Goal: Task Accomplishment & Management: Complete application form

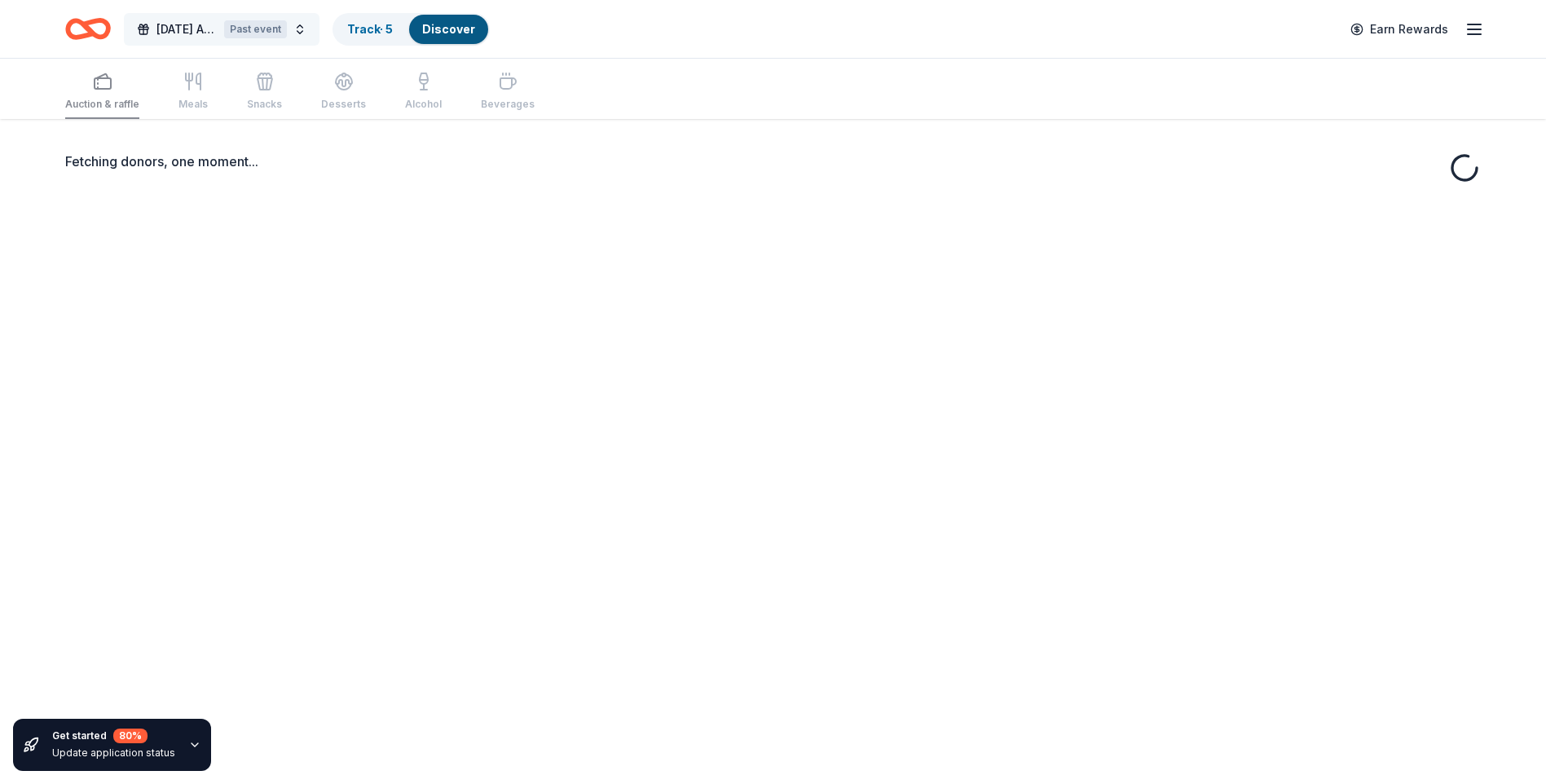
click at [301, 29] on button "2025 Earth Day Auction Past event" at bounding box center [221, 29] width 195 height 32
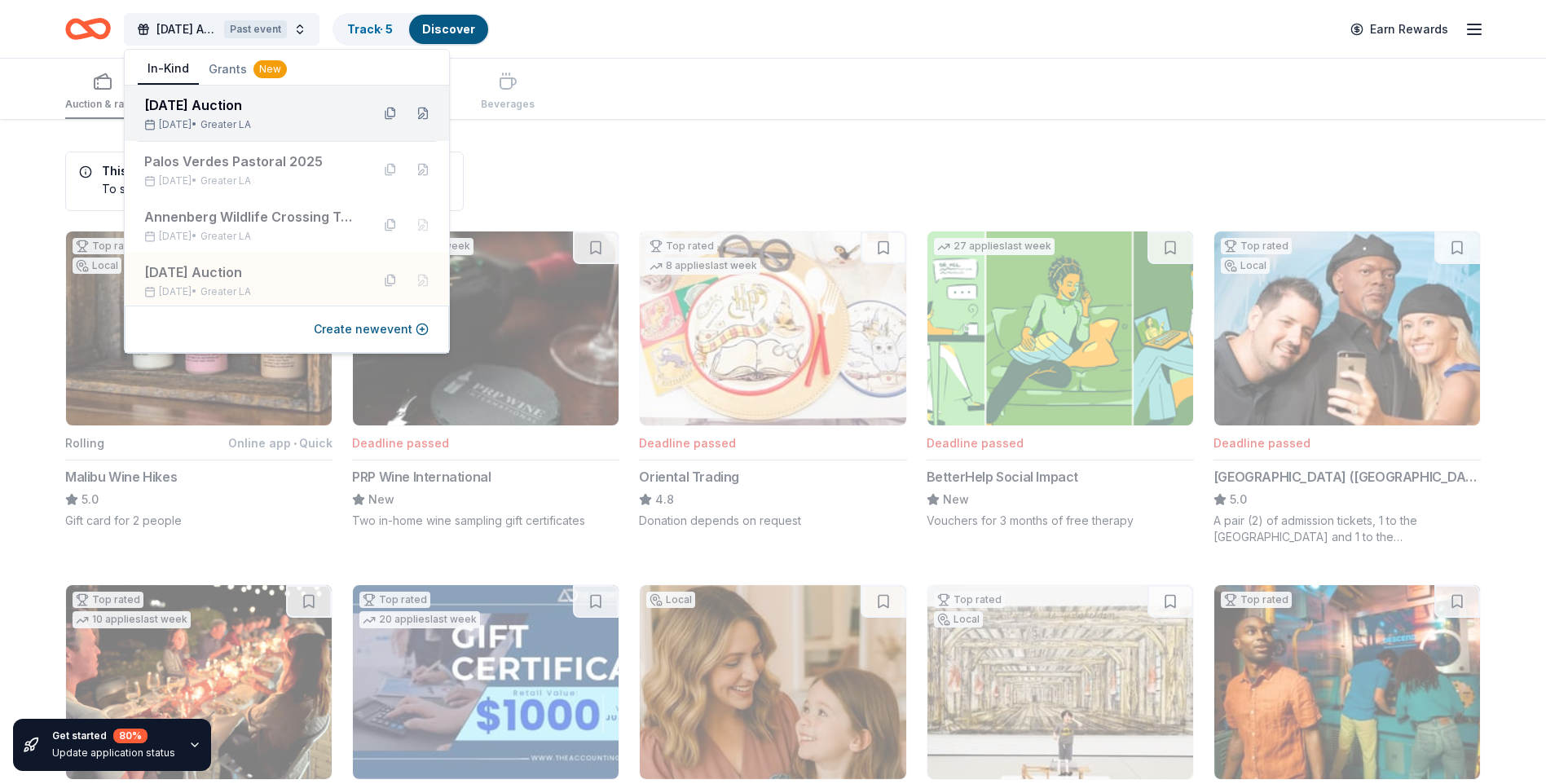
click at [264, 116] on div "2026 Earth Day Auction Apr 22, 2026 • Greater LA" at bounding box center [250, 113] width 214 height 36
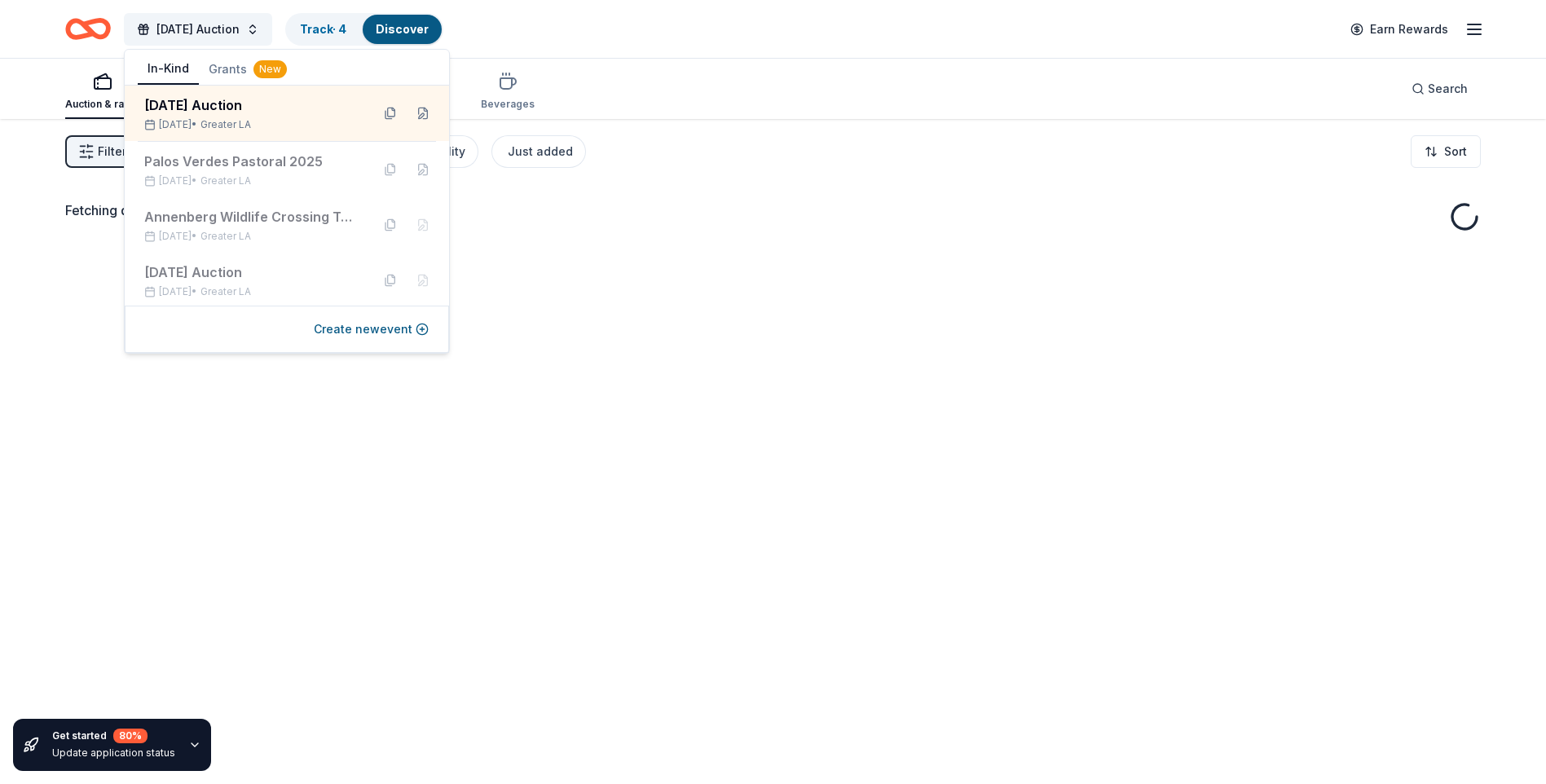
click at [718, 73] on div "Auction & raffle Meals Snacks Desserts Alcohol Beverages Search" at bounding box center [773, 89] width 1415 height 61
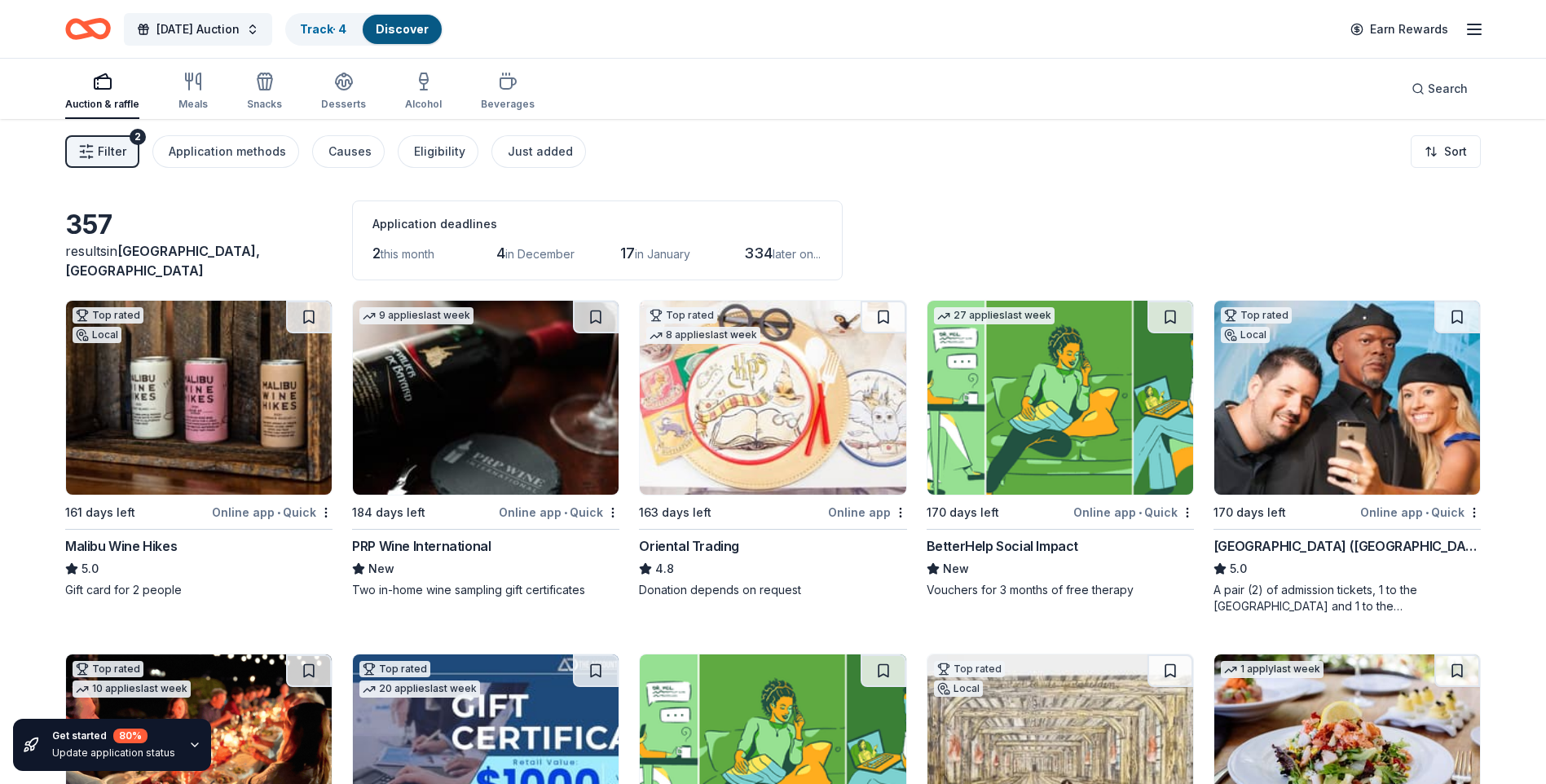
click at [118, 155] on span "Filter" at bounding box center [112, 151] width 28 height 20
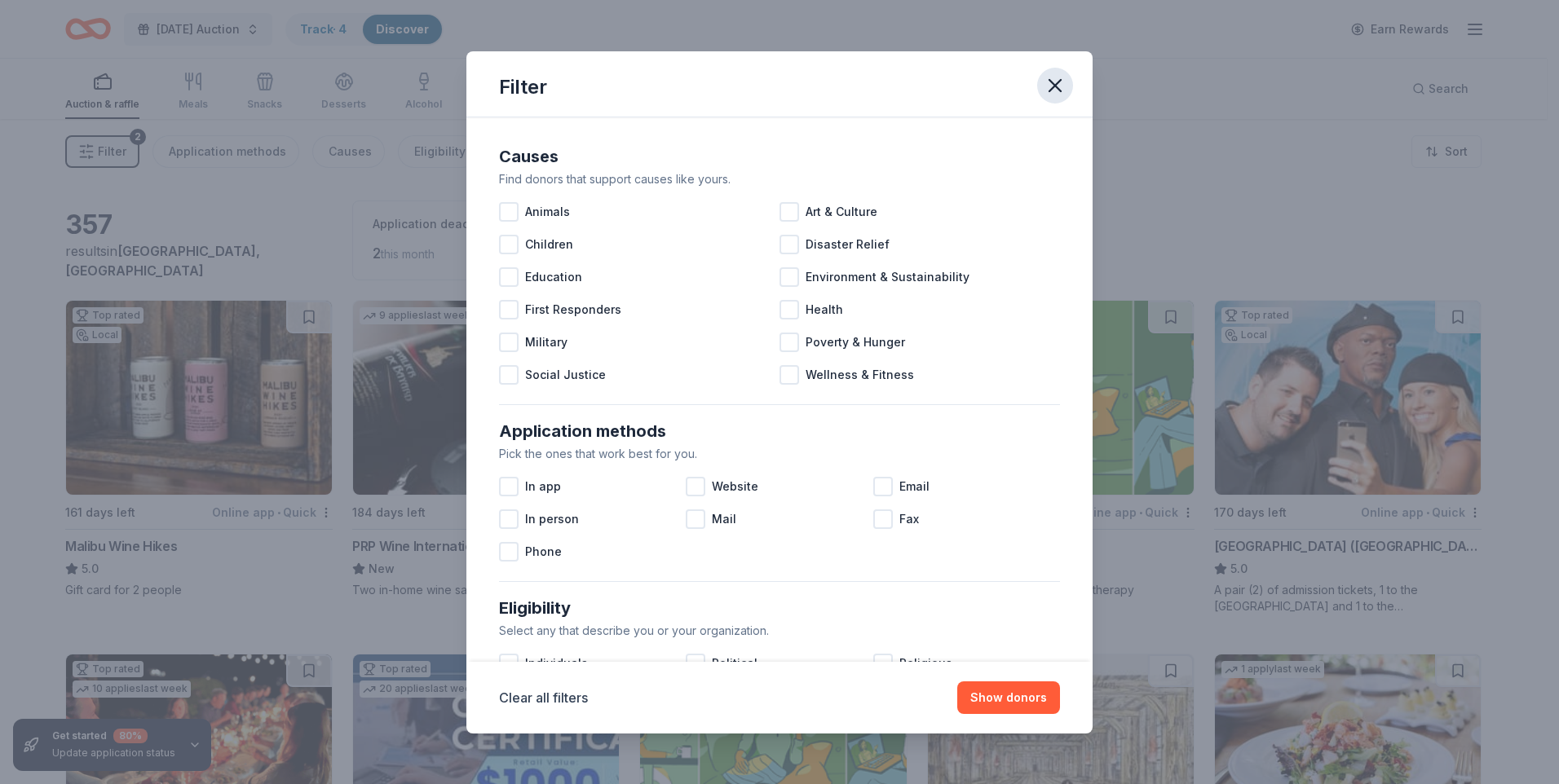
click at [1053, 78] on icon "button" at bounding box center [1054, 85] width 22 height 22
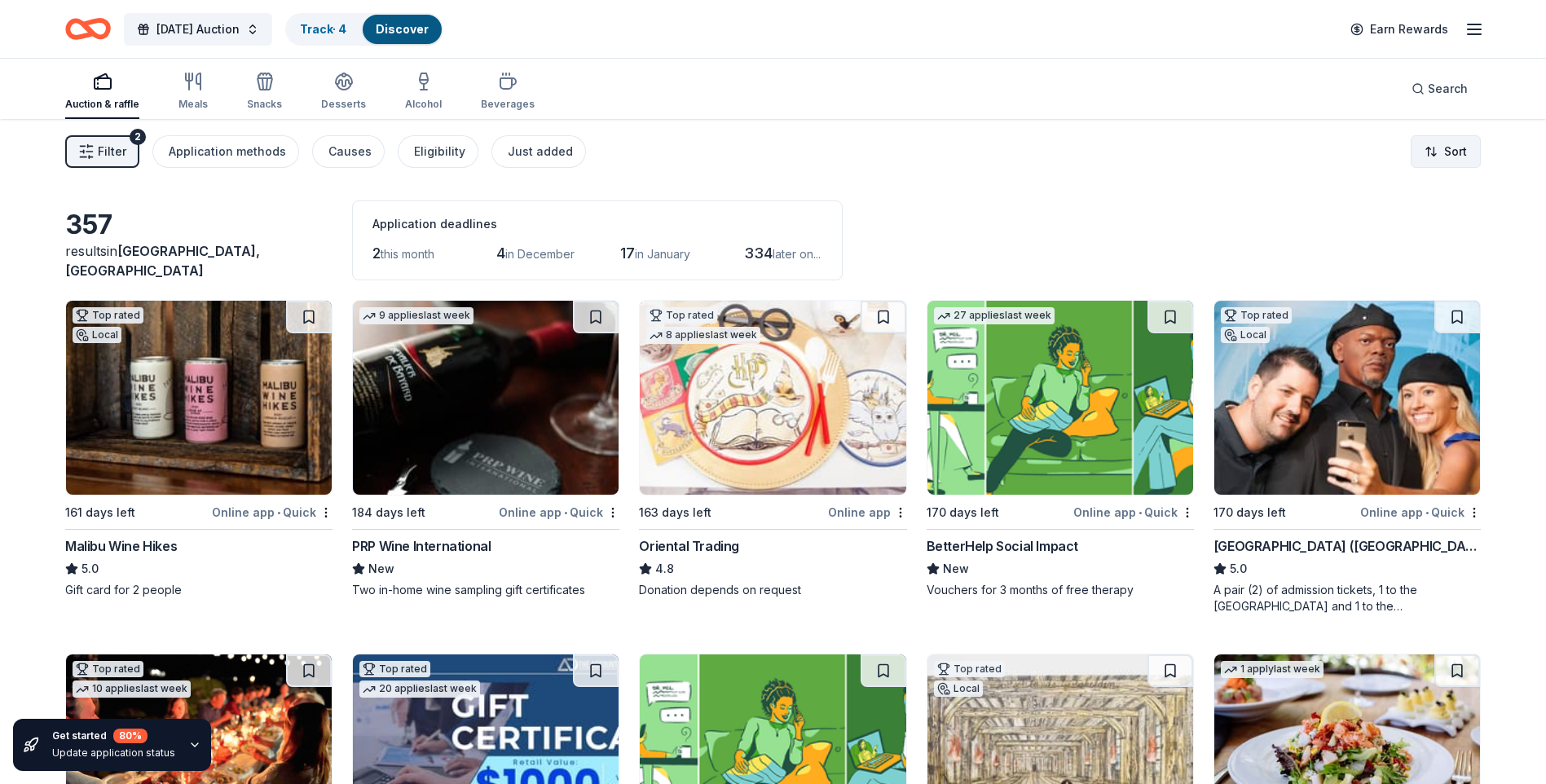
click at [1427, 155] on html "2026 Earth Day Auction Track · 4 Discover Earn Rewards Auction & raffle Meals S…" at bounding box center [773, 392] width 1546 height 784
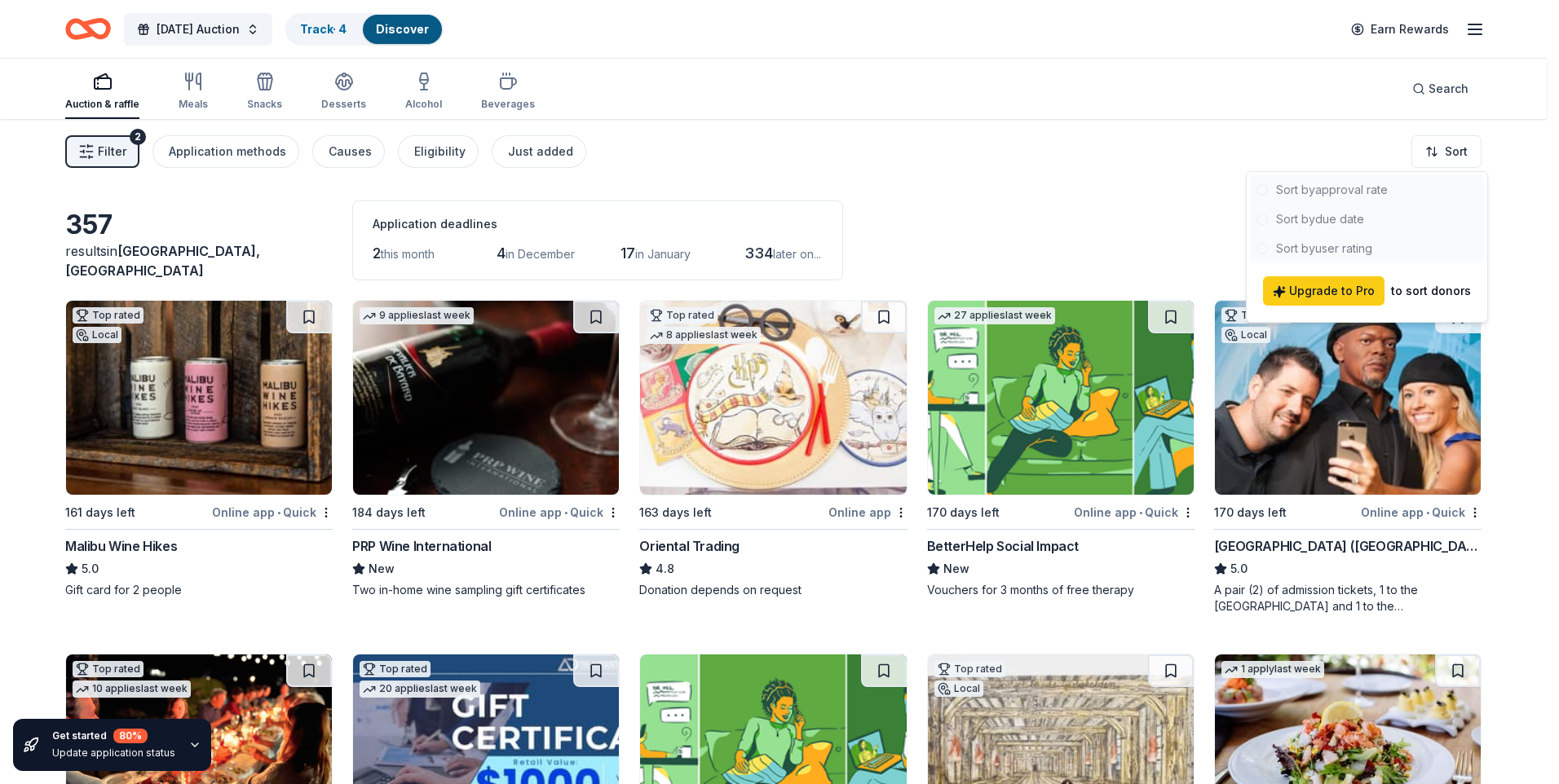
click at [1331, 215] on div at bounding box center [1366, 219] width 234 height 88
click at [1269, 221] on div at bounding box center [1366, 219] width 234 height 88
click at [1073, 189] on html "2026 Earth Day Auction Track · 4 Discover Earn Rewards Auction & raffle Meals S…" at bounding box center [780, 392] width 1559 height 784
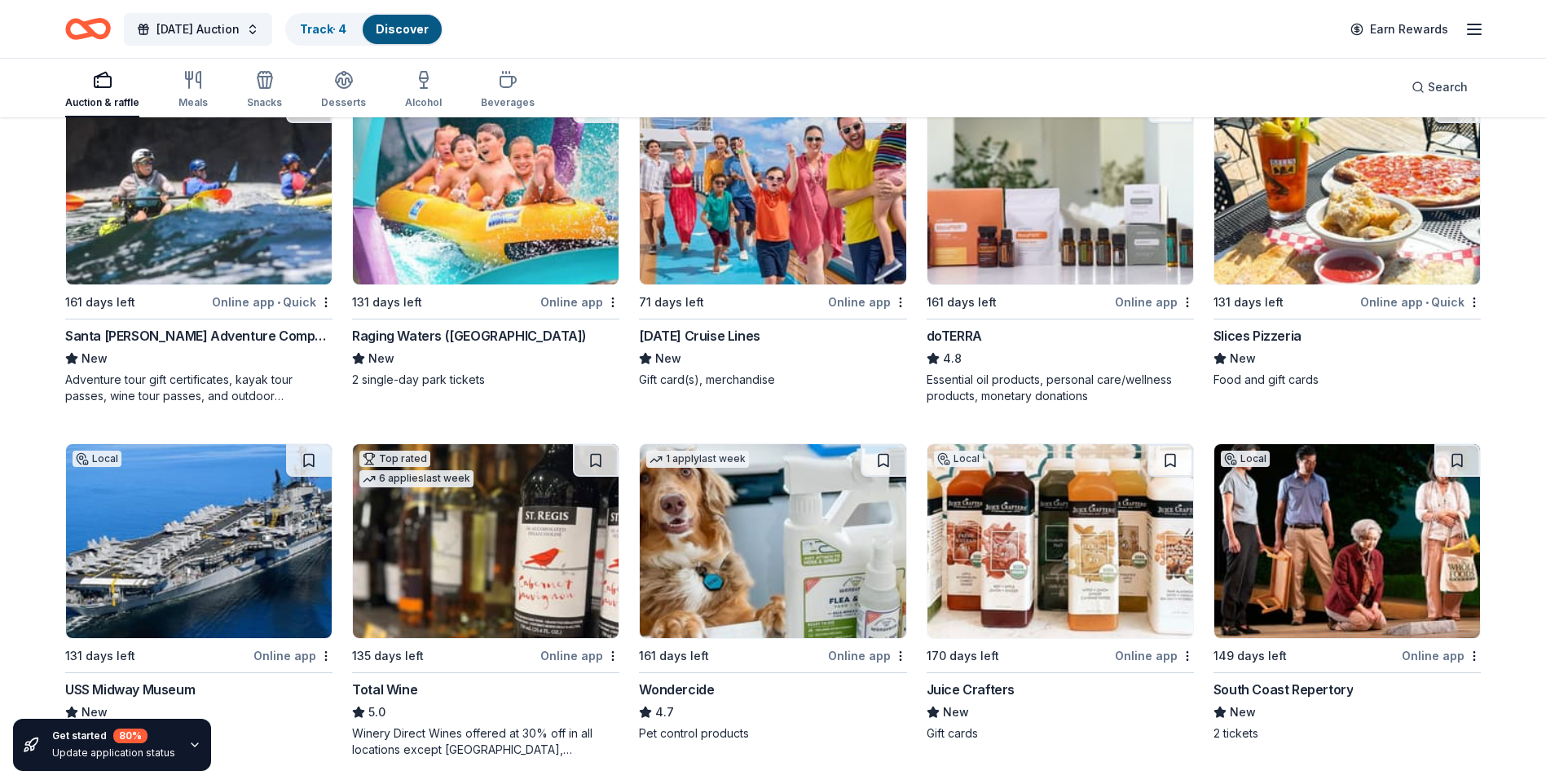
scroll to position [1141, 0]
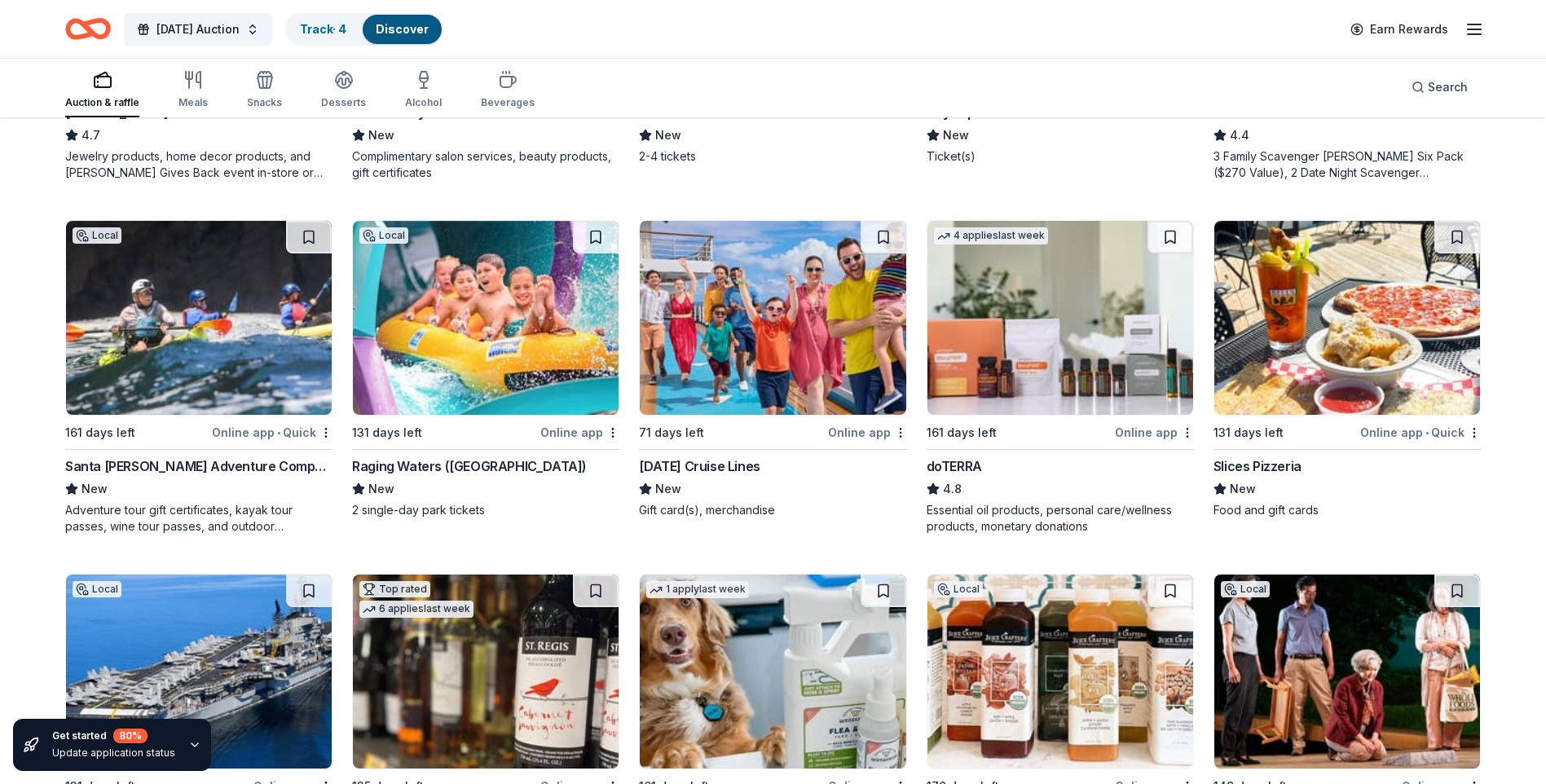
click at [719, 466] on div "[DATE] Cruise Lines" at bounding box center [699, 466] width 121 height 20
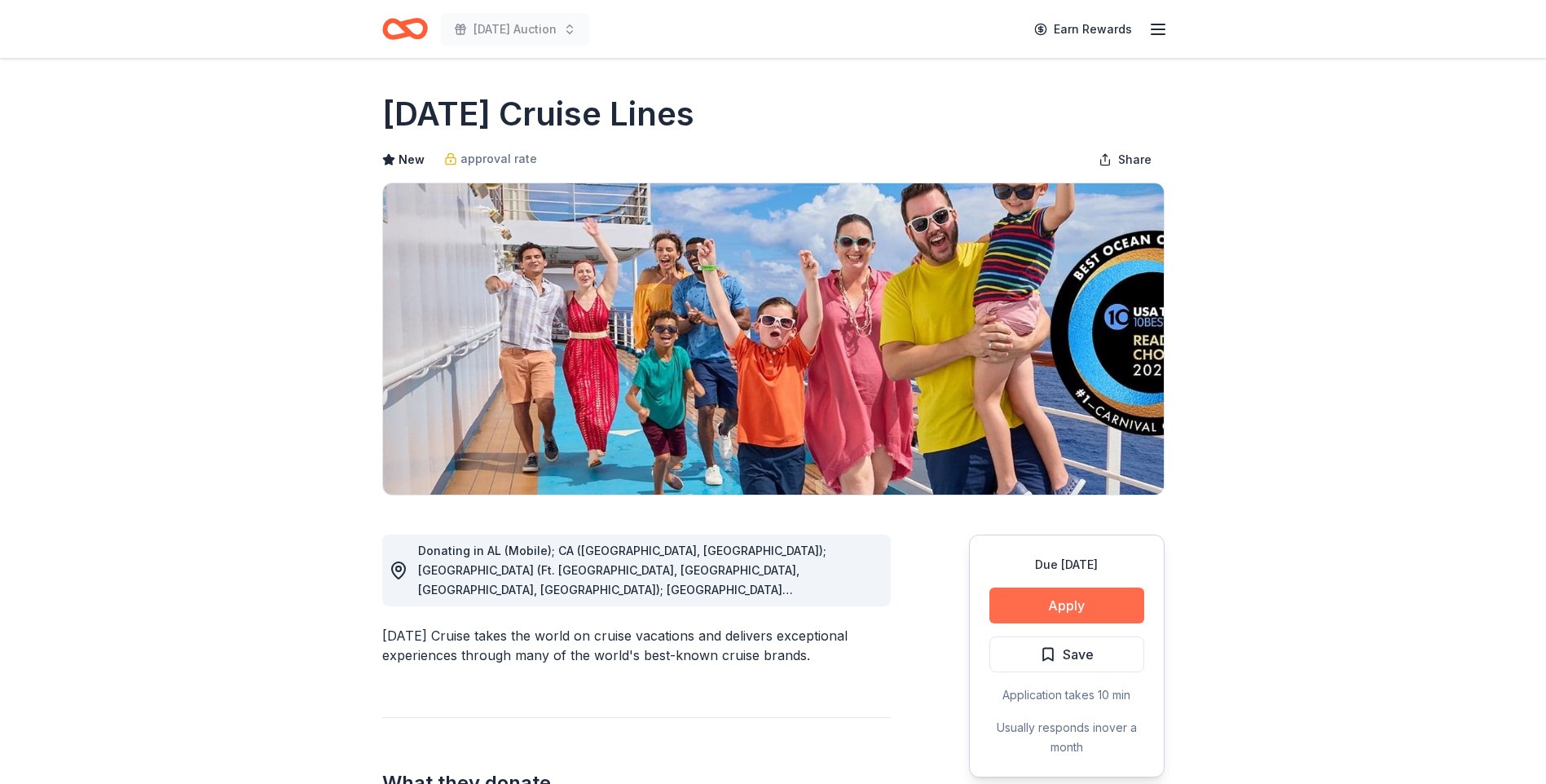
click at [1059, 596] on button "Apply" at bounding box center [1067, 604] width 155 height 36
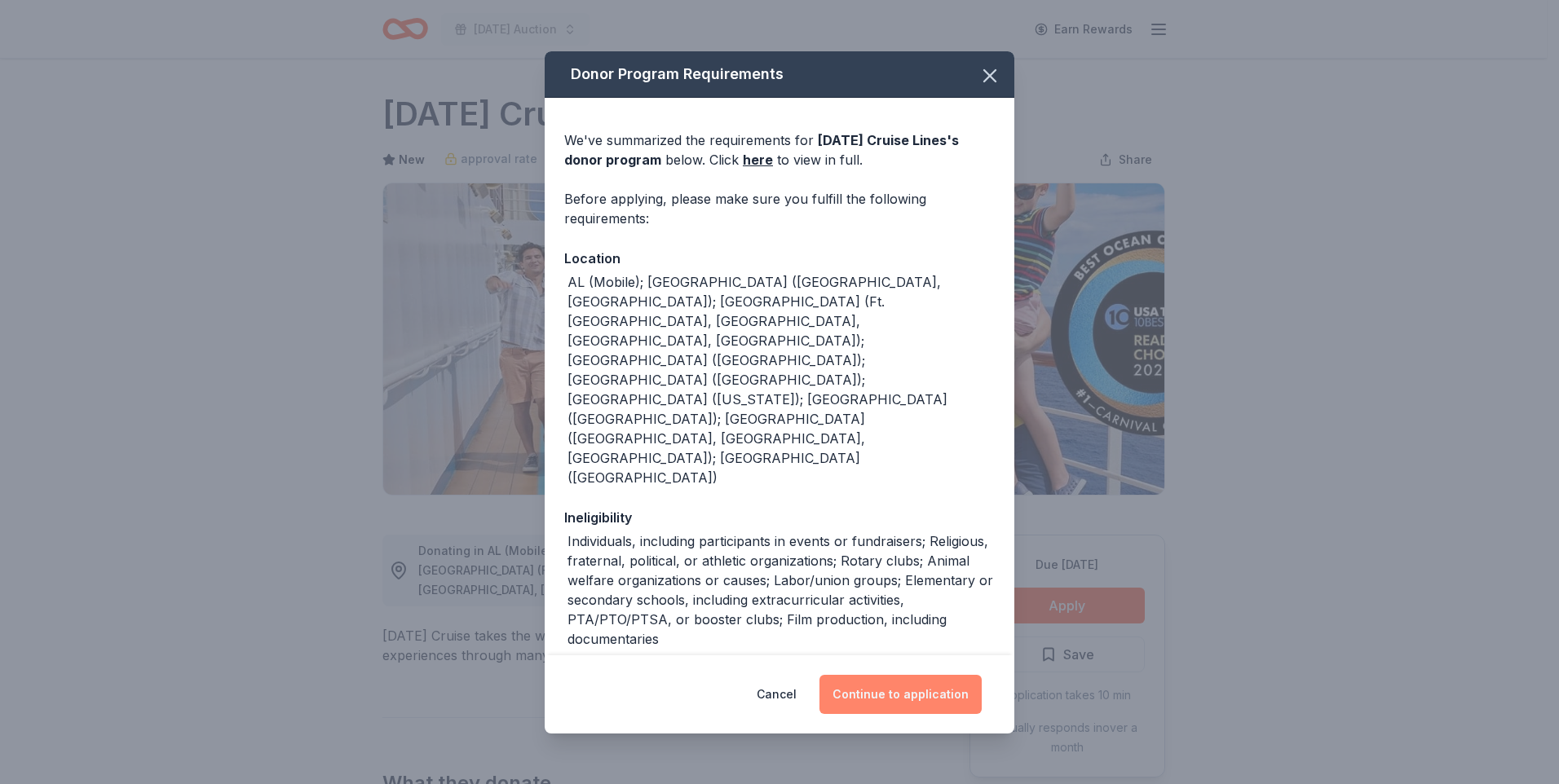
click at [906, 695] on button "Continue to application" at bounding box center [900, 693] width 162 height 39
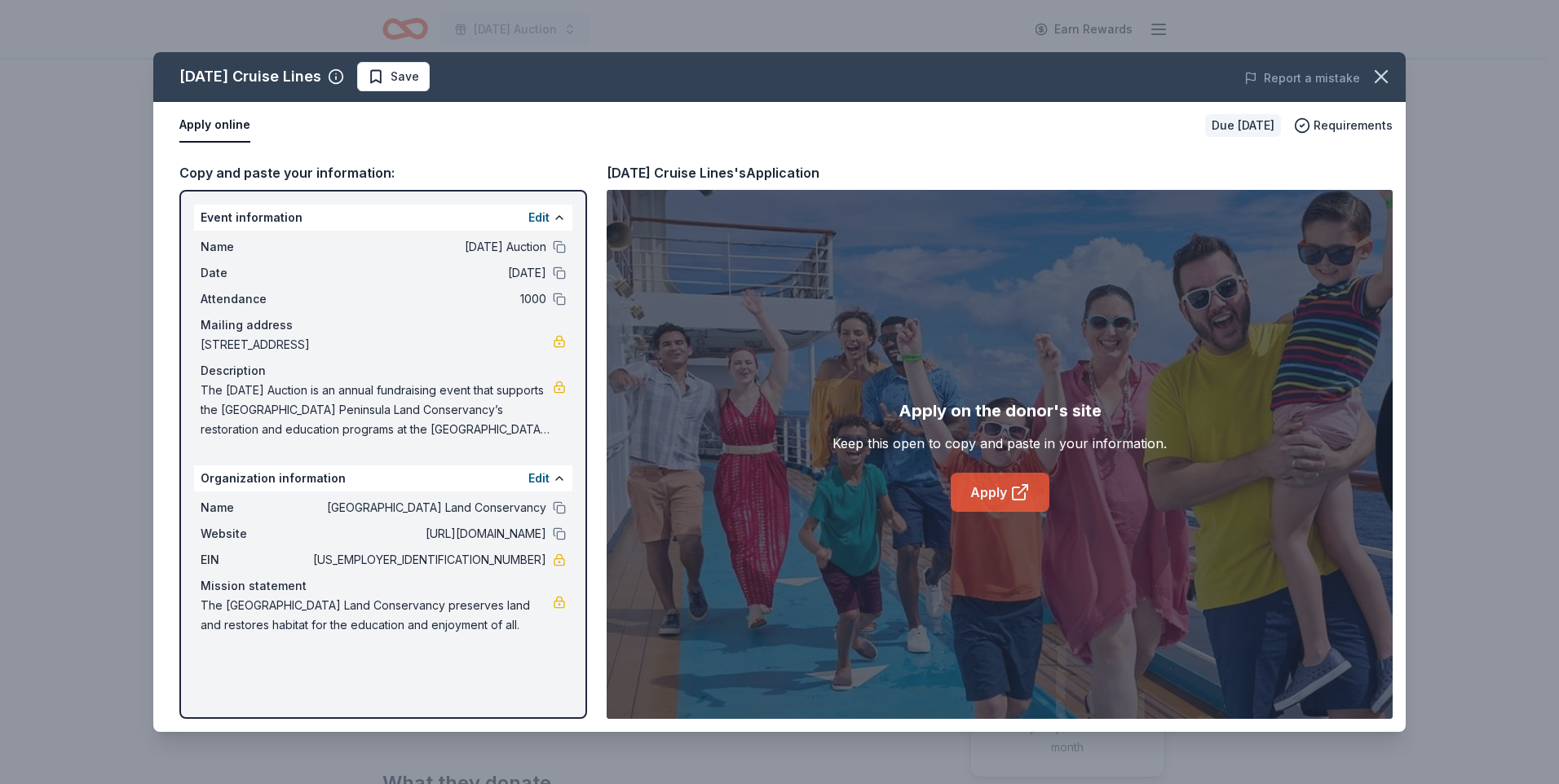
click at [997, 508] on link "Apply" at bounding box center [1000, 491] width 99 height 39
click at [1017, 490] on icon at bounding box center [1020, 492] width 20 height 20
